Goal: Task Accomplishment & Management: Manage account settings

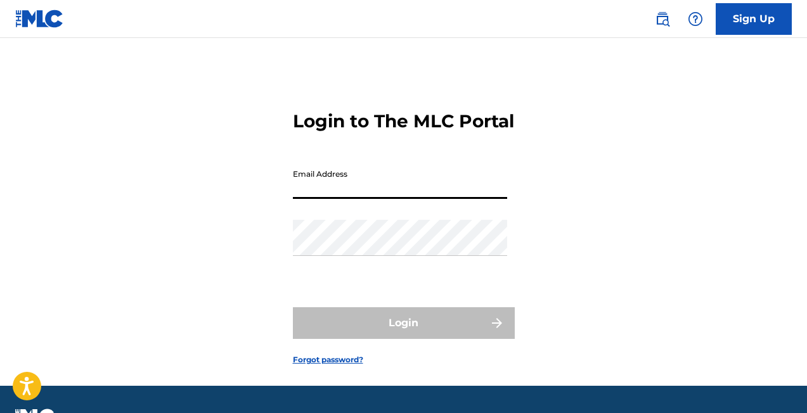
type input "[EMAIL_ADDRESS][DOMAIN_NAME]"
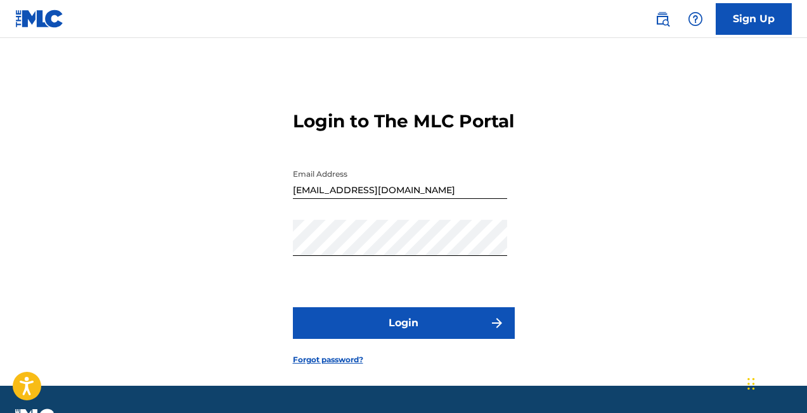
click at [403, 339] on button "Login" at bounding box center [404, 323] width 222 height 32
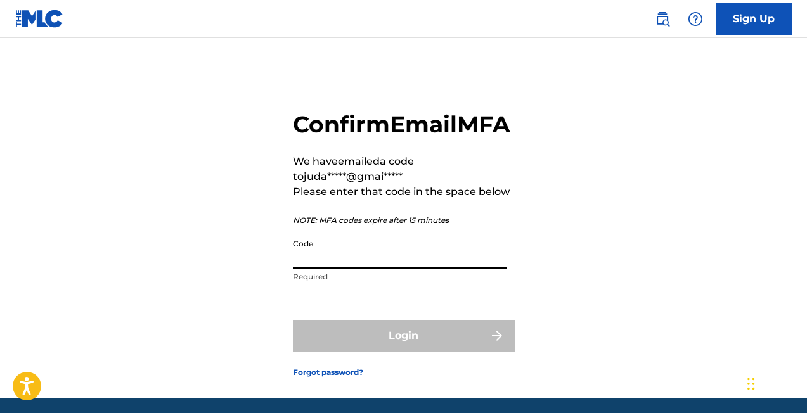
click at [365, 269] on input "Code" at bounding box center [400, 251] width 214 height 36
paste input "456500"
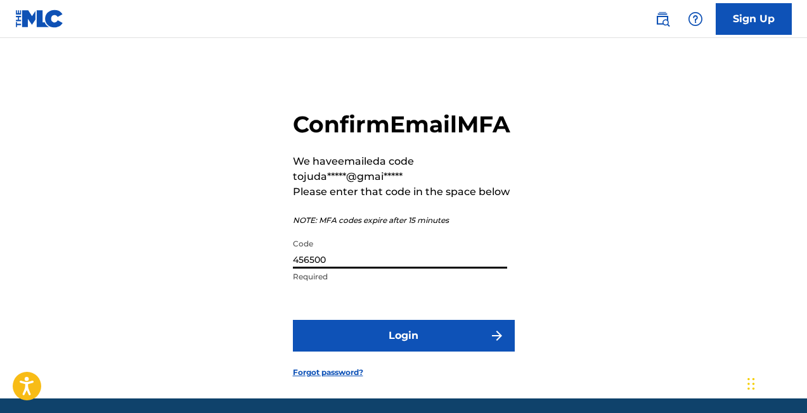
type input "456500"
click at [403, 352] on button "Login" at bounding box center [404, 336] width 222 height 32
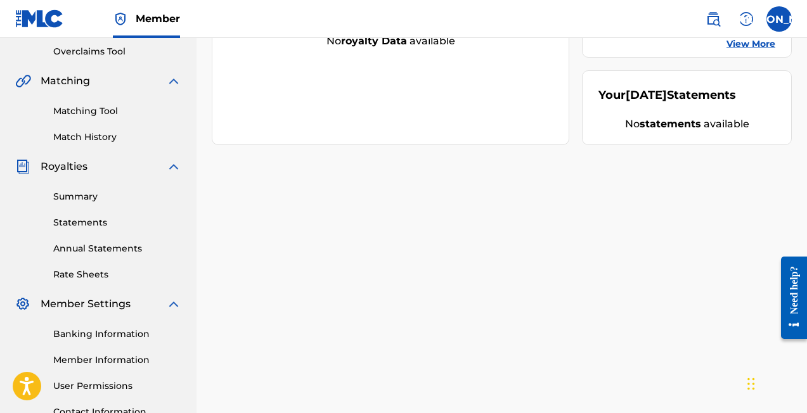
scroll to position [247, 0]
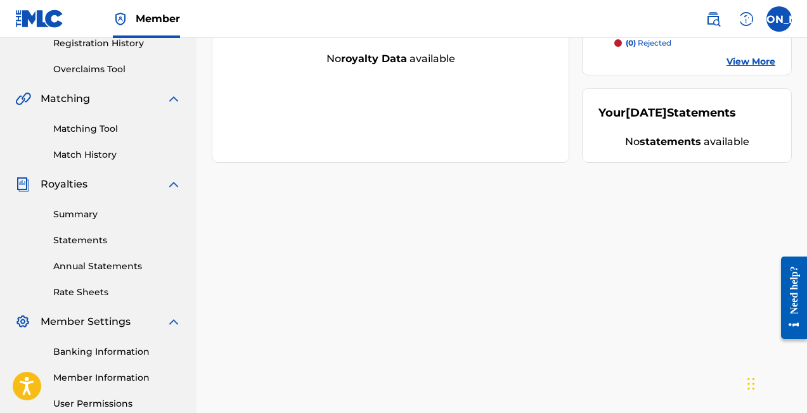
click at [95, 219] on link "Summary" at bounding box center [117, 214] width 128 height 13
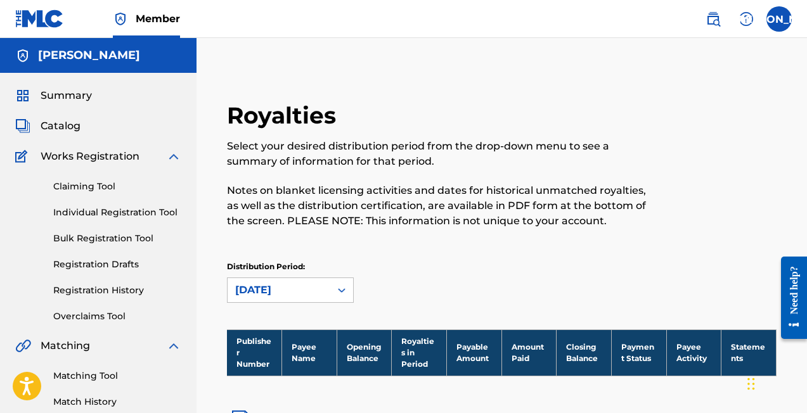
click at [98, 180] on link "Claiming Tool" at bounding box center [117, 186] width 128 height 13
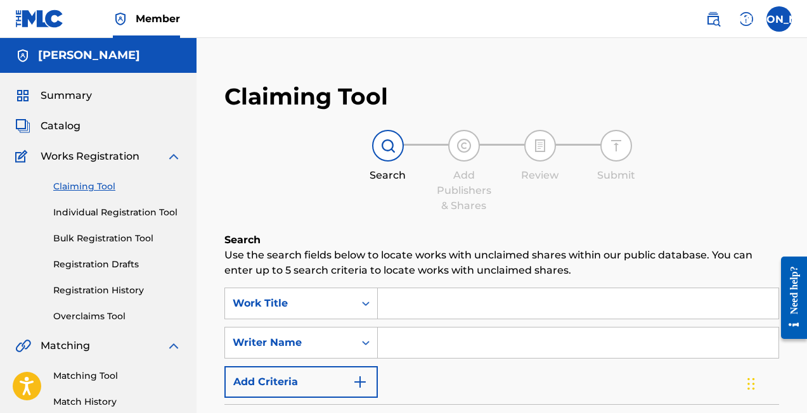
click at [77, 130] on span "Catalog" at bounding box center [61, 126] width 40 height 15
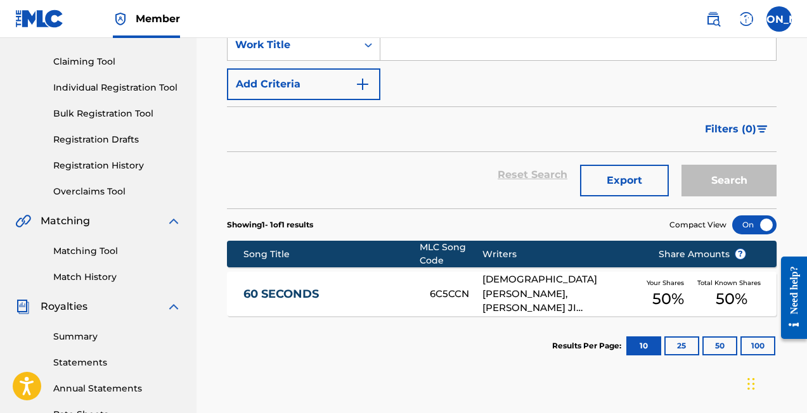
scroll to position [156, 0]
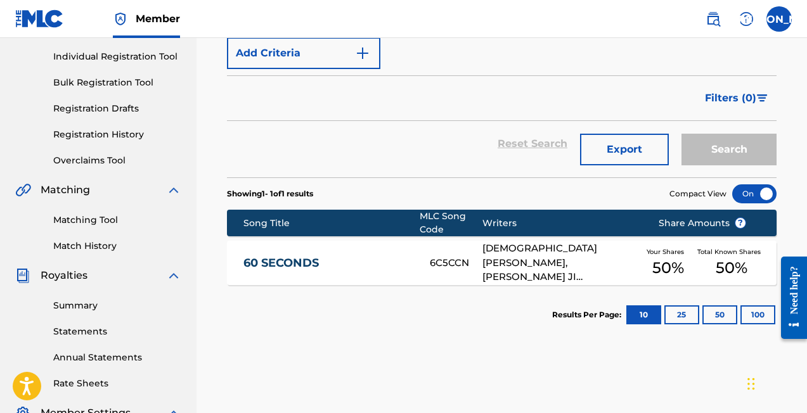
click at [261, 260] on link "60 SECONDS" at bounding box center [327, 263] width 169 height 15
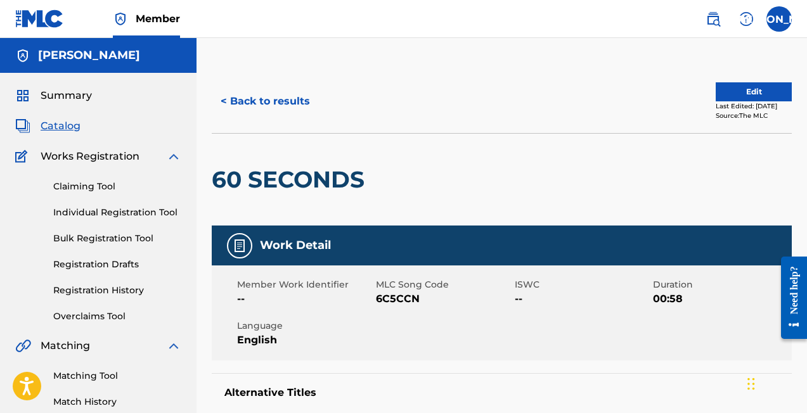
click at [747, 103] on div "Last Edited: [DATE]" at bounding box center [754, 106] width 76 height 10
click at [731, 96] on button "Edit" at bounding box center [754, 91] width 76 height 19
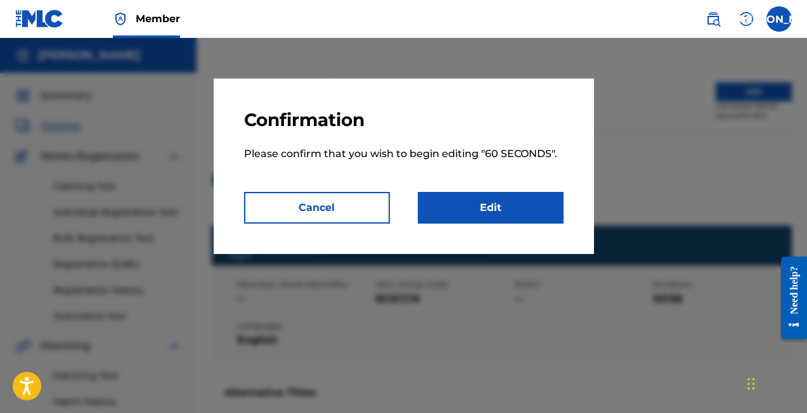
click at [450, 203] on link "Edit" at bounding box center [491, 208] width 146 height 32
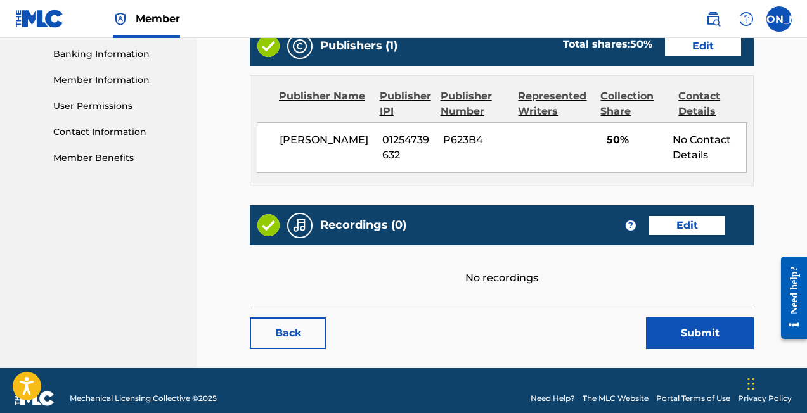
scroll to position [545, 0]
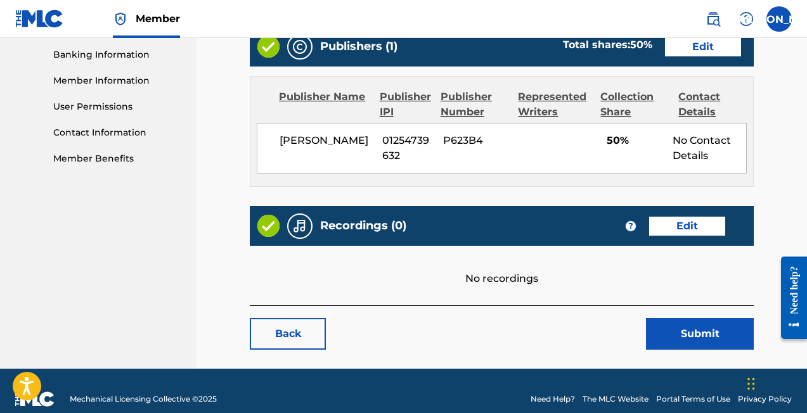
click at [675, 217] on link "Edit" at bounding box center [687, 226] width 76 height 19
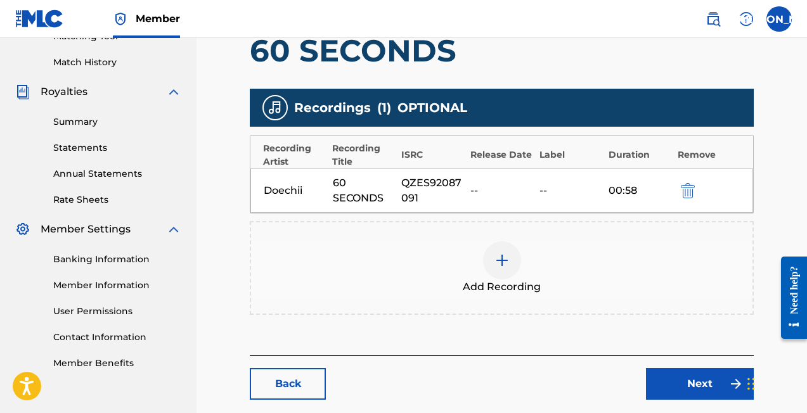
scroll to position [394, 0]
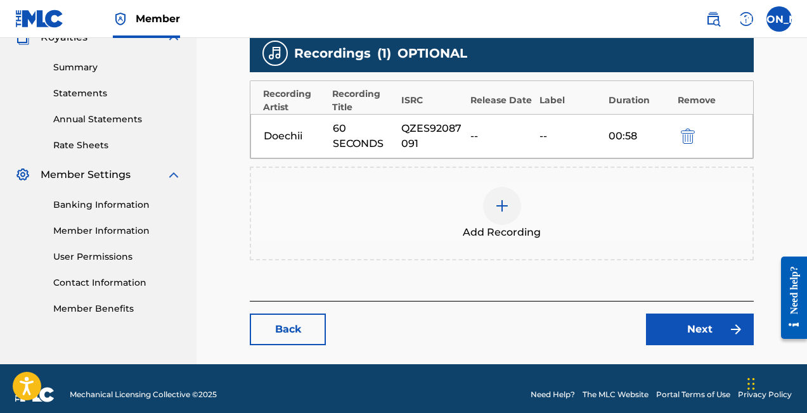
click at [497, 208] on img at bounding box center [501, 205] width 15 height 15
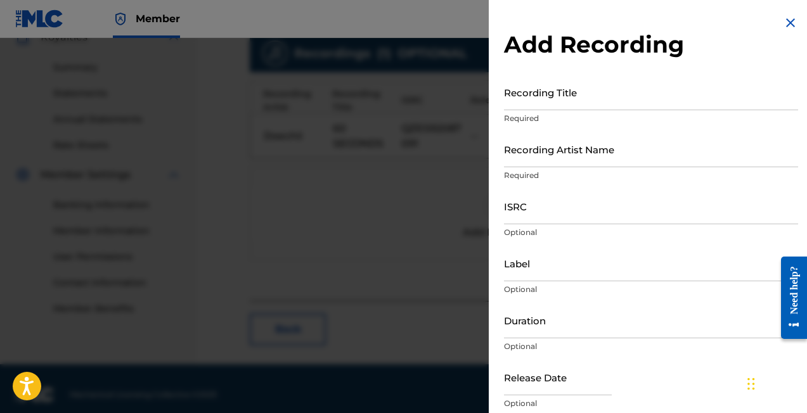
click at [787, 29] on img at bounding box center [790, 22] width 15 height 15
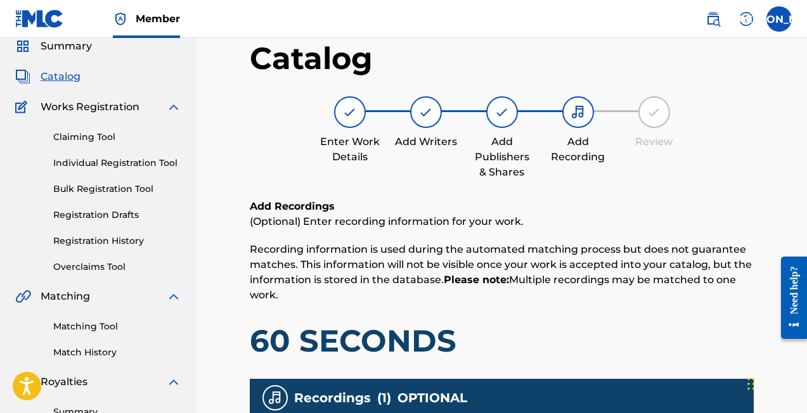
scroll to position [58, 0]
